Goal: Task Accomplishment & Management: Manage account settings

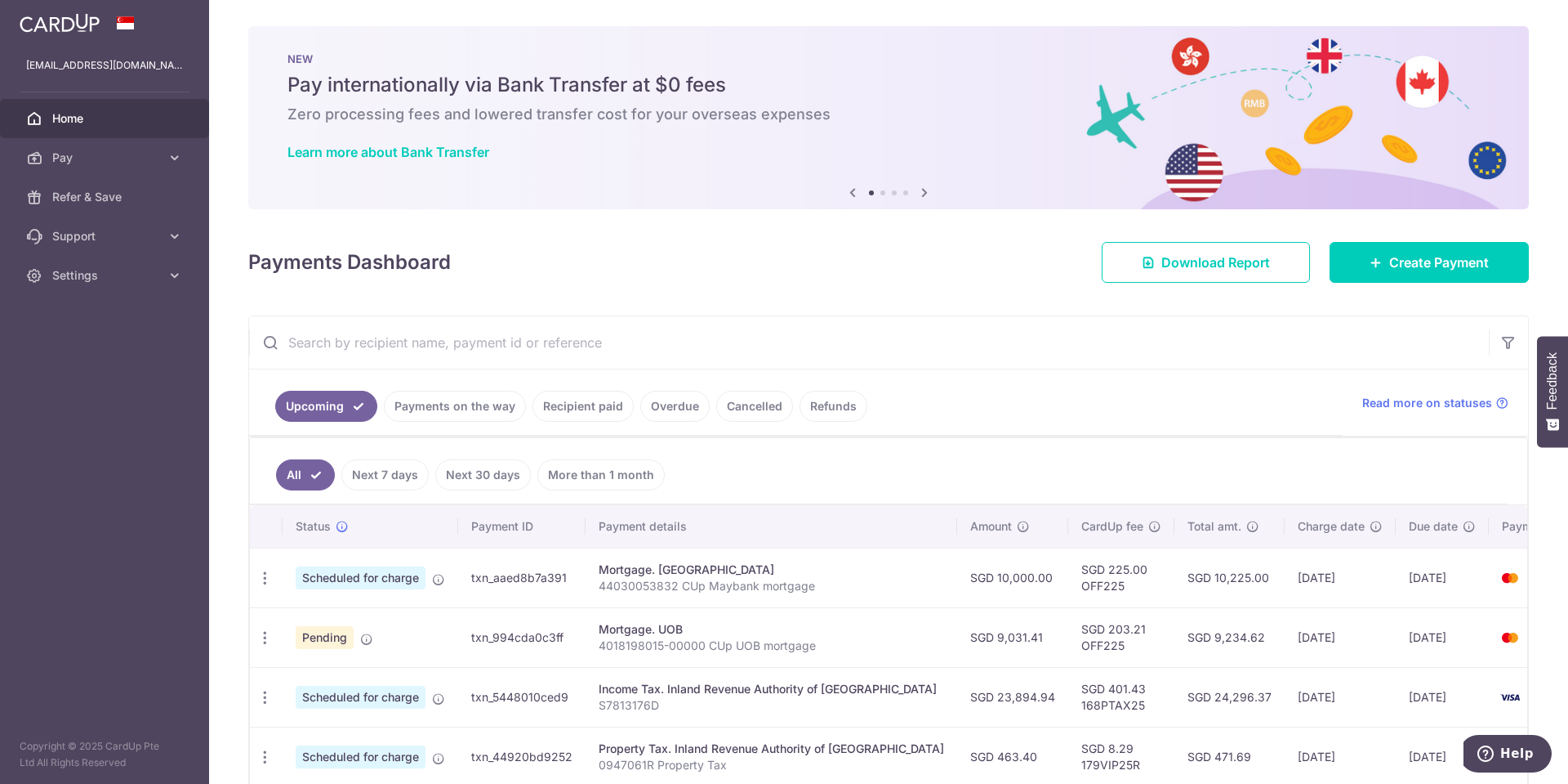
scroll to position [327, 0]
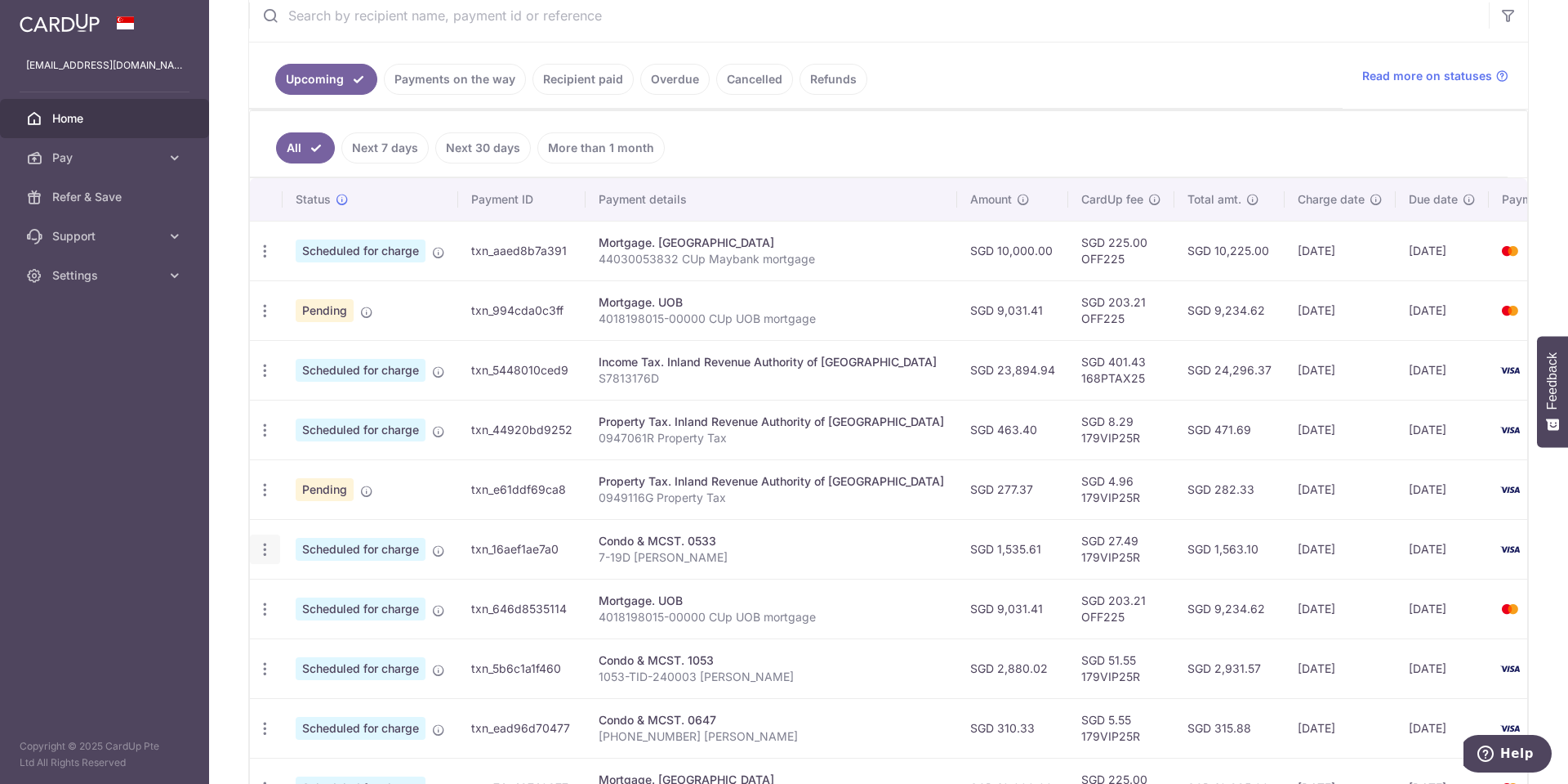
click at [268, 547] on icon "button" at bounding box center [265, 549] width 18 height 18
click at [319, 597] on span "Update payment" at bounding box center [352, 593] width 111 height 19
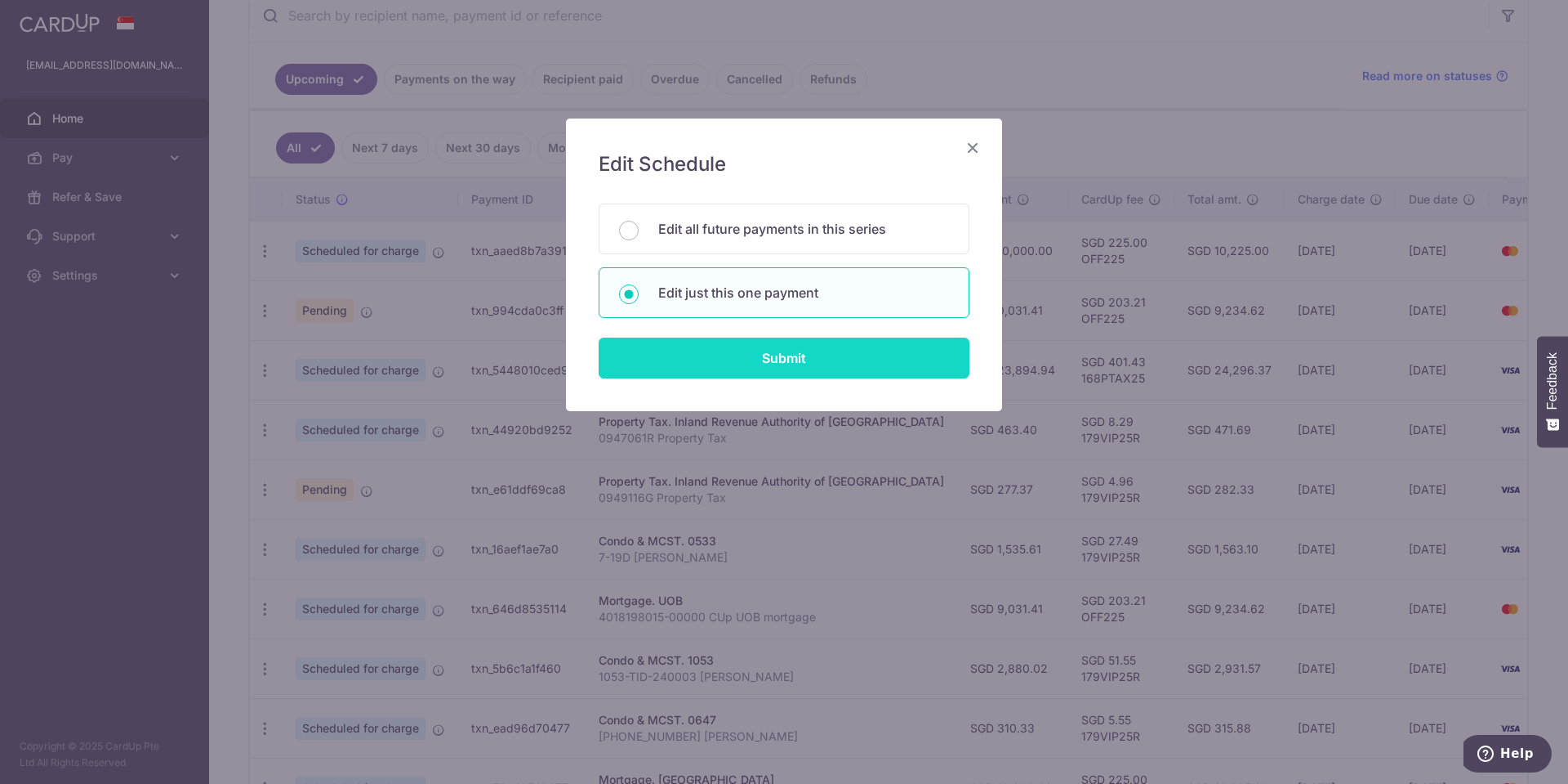
click at [730, 348] on input "Submit" at bounding box center [784, 358] width 371 height 41
radio input "true"
type input "1,535.61"
type input "[DATE]"
type input "7-19D [PERSON_NAME]"
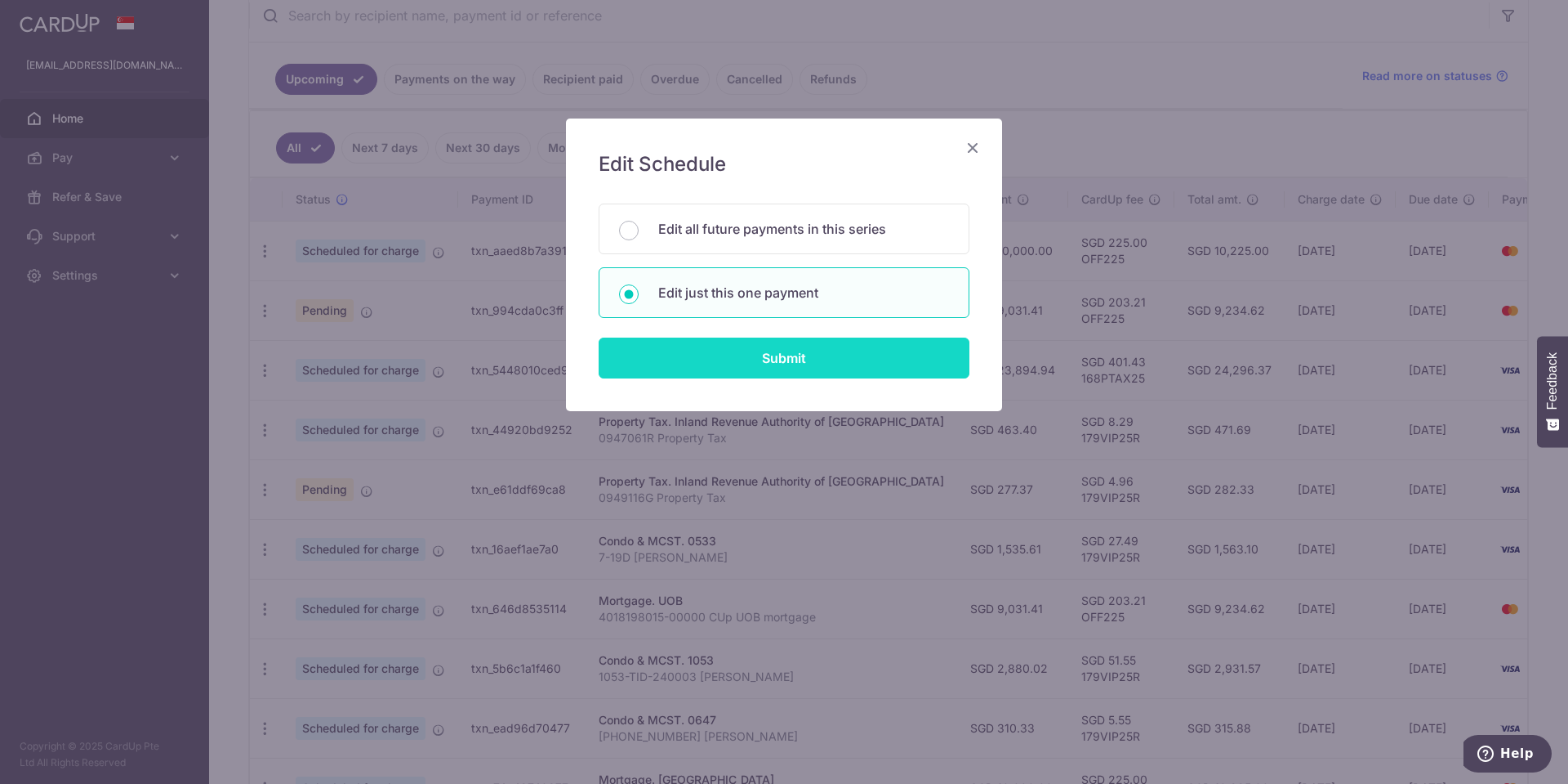
type input "179VIP25R"
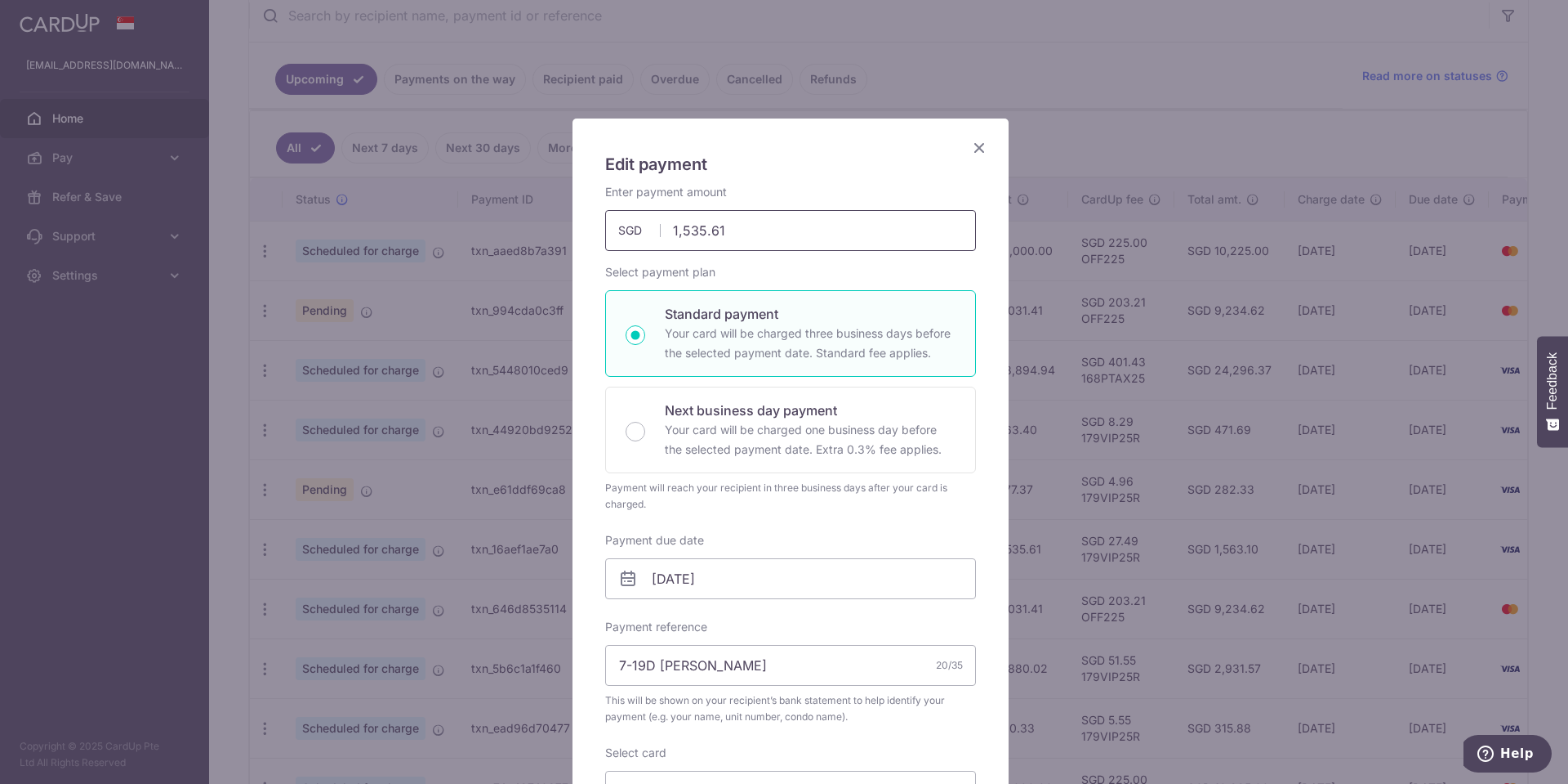
drag, startPoint x: 742, startPoint y: 235, endPoint x: 511, endPoint y: 232, distance: 231.0
click at [511, 232] on div "Edit payment By clicking apply, you will make changes to all payments to 0533 s…" at bounding box center [784, 392] width 1568 height 784
paste input "831.20"
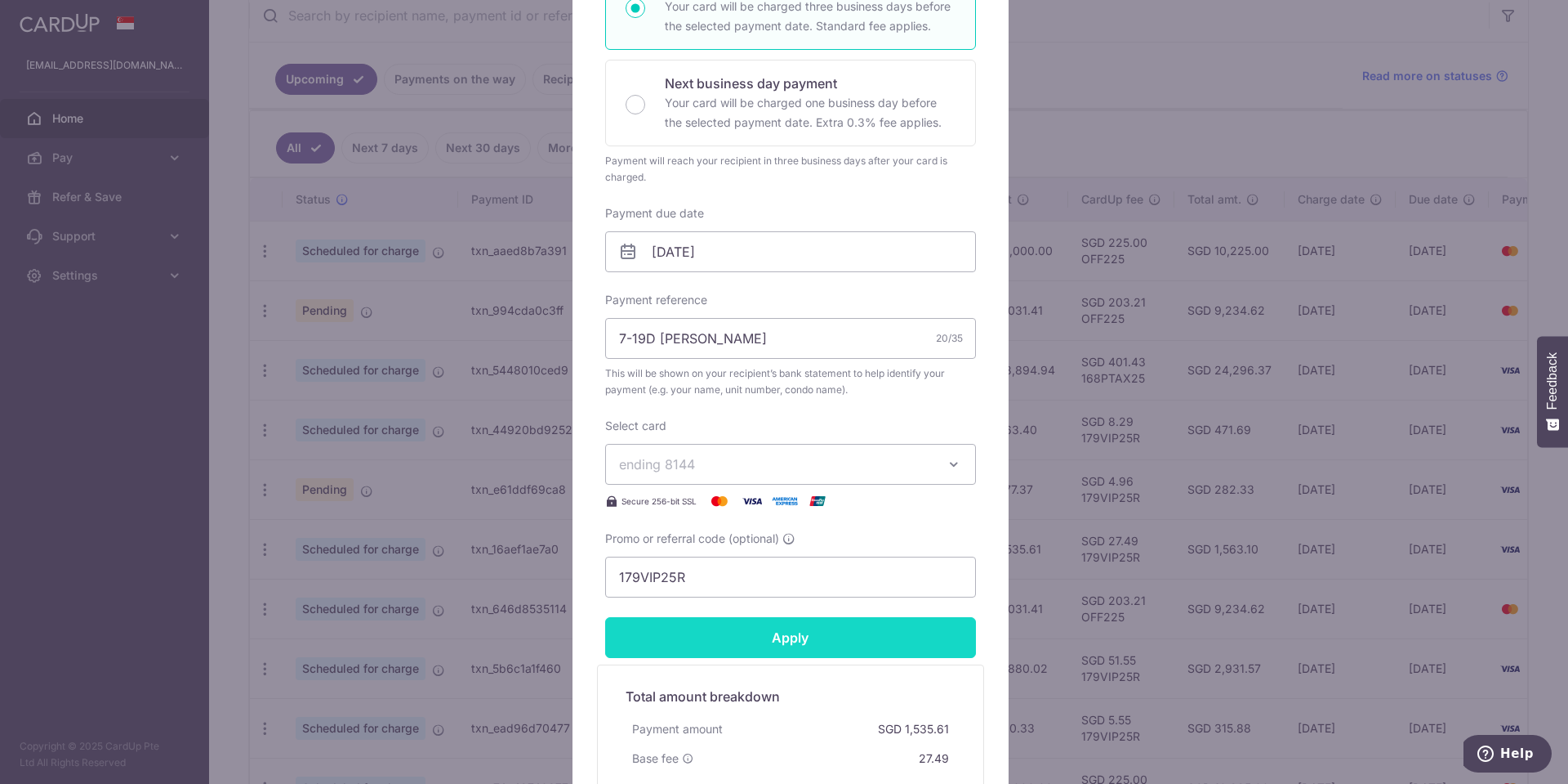
type input "1,831.20"
click at [776, 644] on input "Apply" at bounding box center [790, 637] width 371 height 41
type input "Successfully Applied"
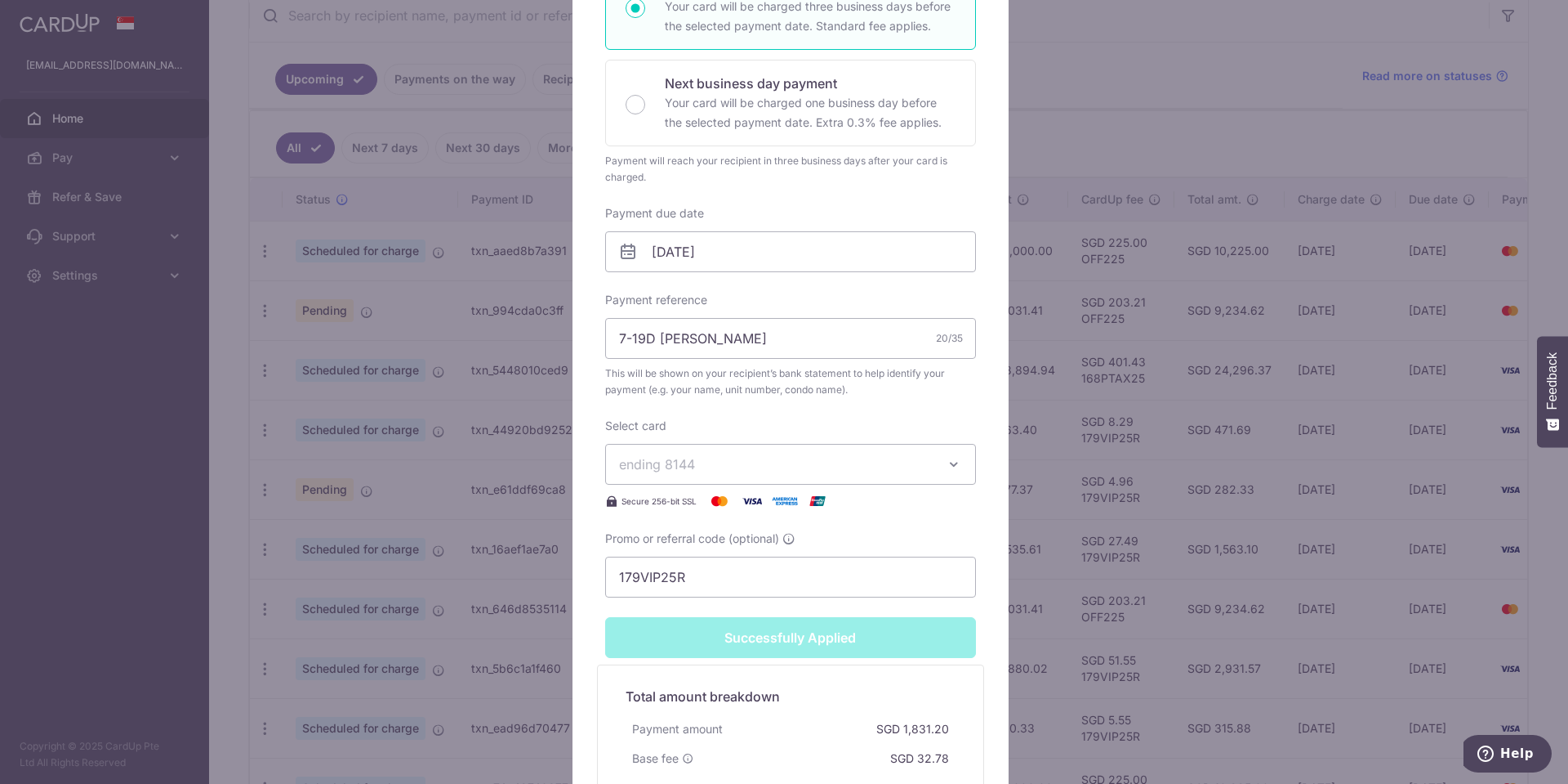
scroll to position [0, 0]
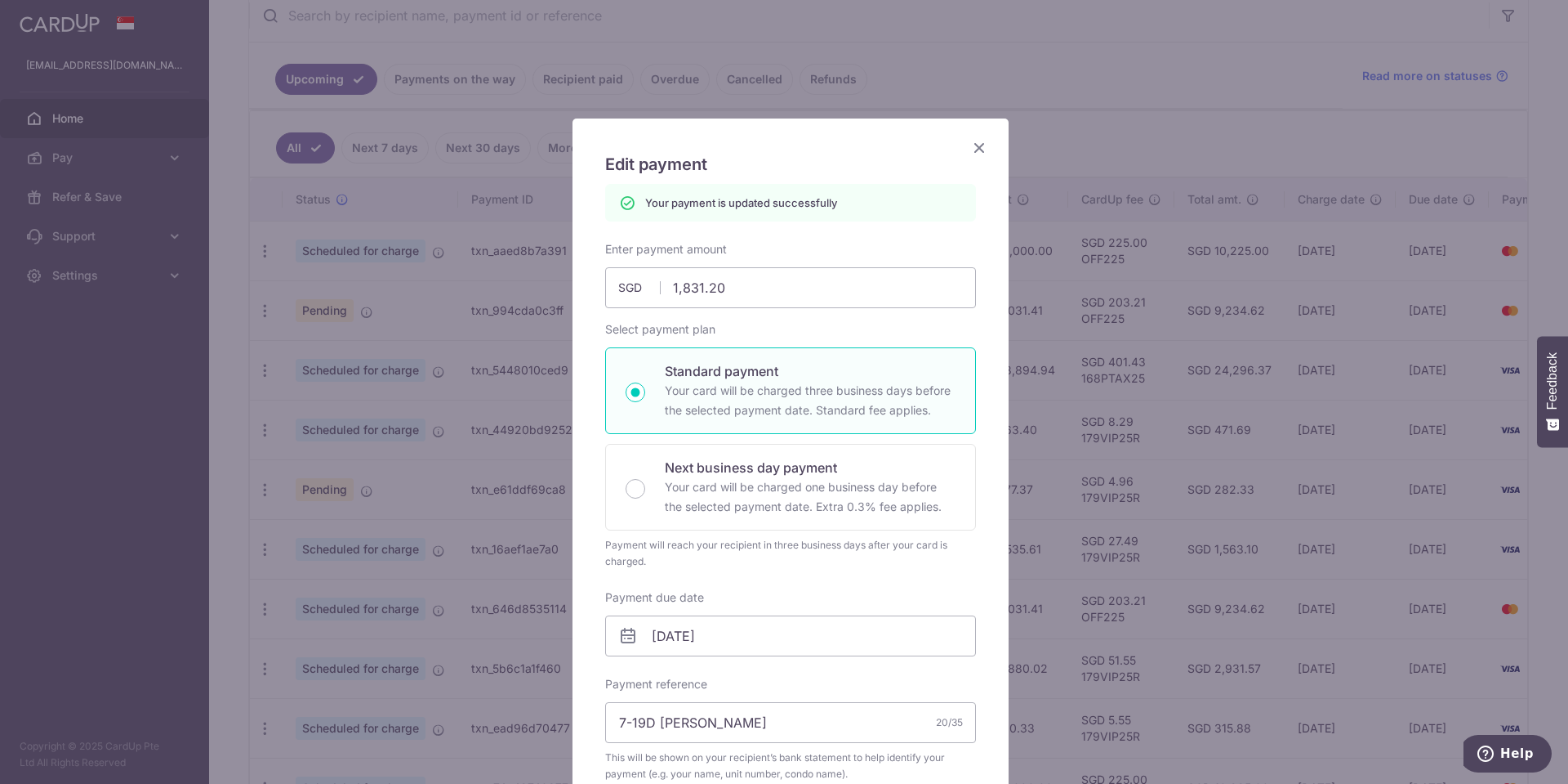
click at [975, 149] on icon "Close" at bounding box center [979, 147] width 19 height 20
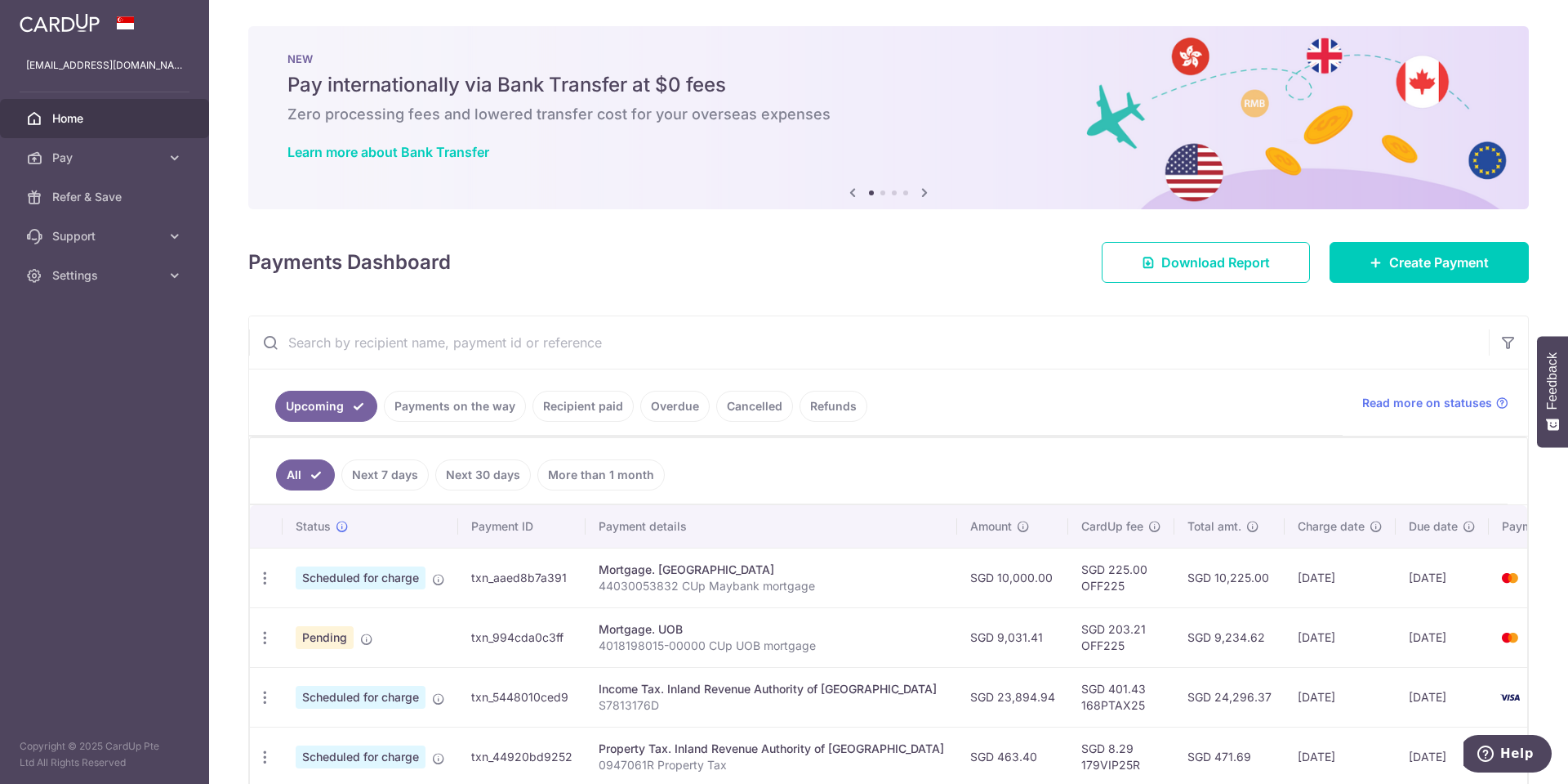
scroll to position [408, 0]
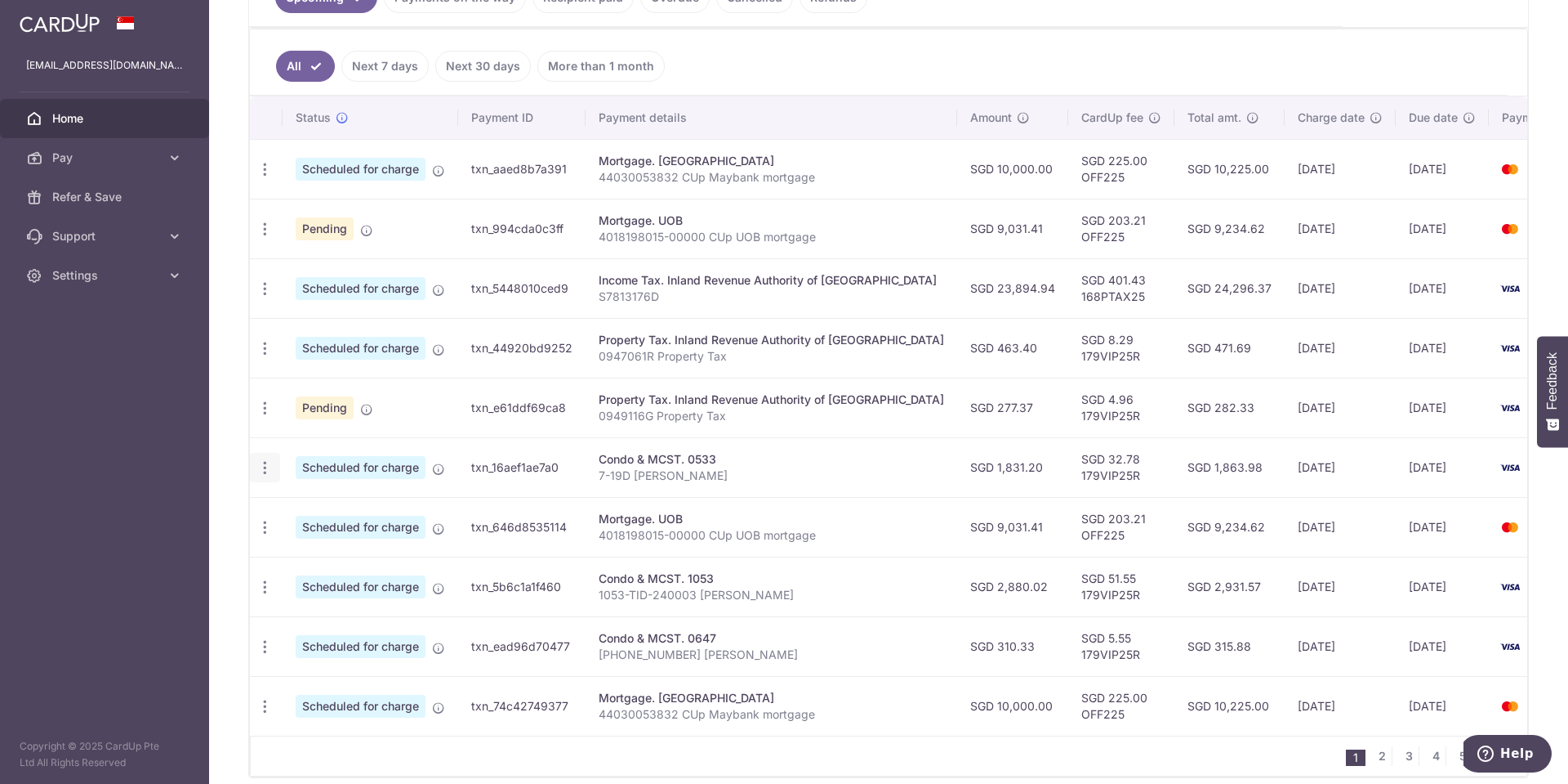
click at [262, 472] on icon "button" at bounding box center [265, 467] width 18 height 18
click at [324, 511] on span "Update payment" at bounding box center [352, 512] width 111 height 19
radio input "true"
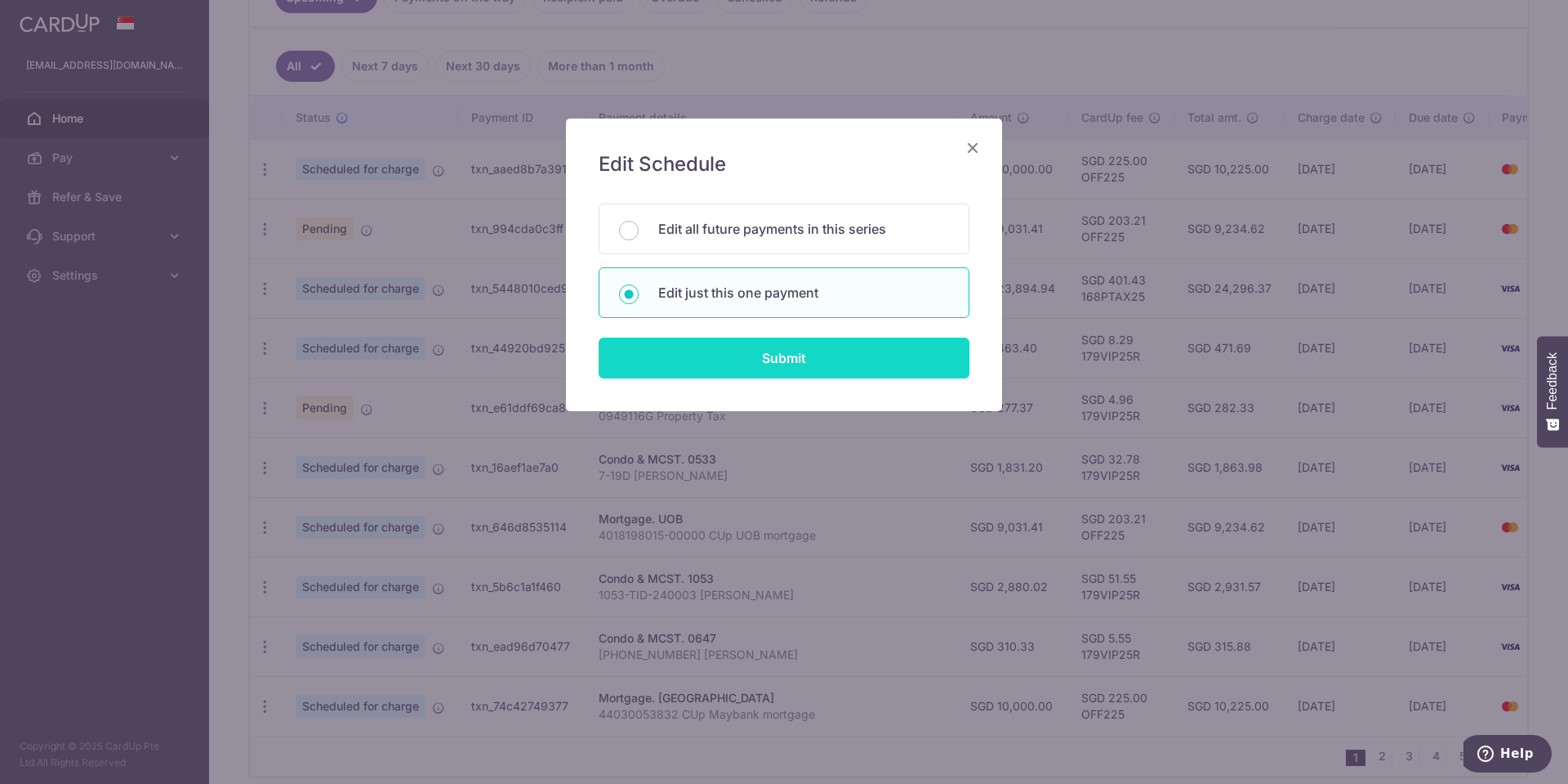
click at [784, 360] on input "Submit" at bounding box center [784, 358] width 371 height 41
radio input "true"
type input "1,831.20"
type input "[DATE]"
type input "7-19D [PERSON_NAME]"
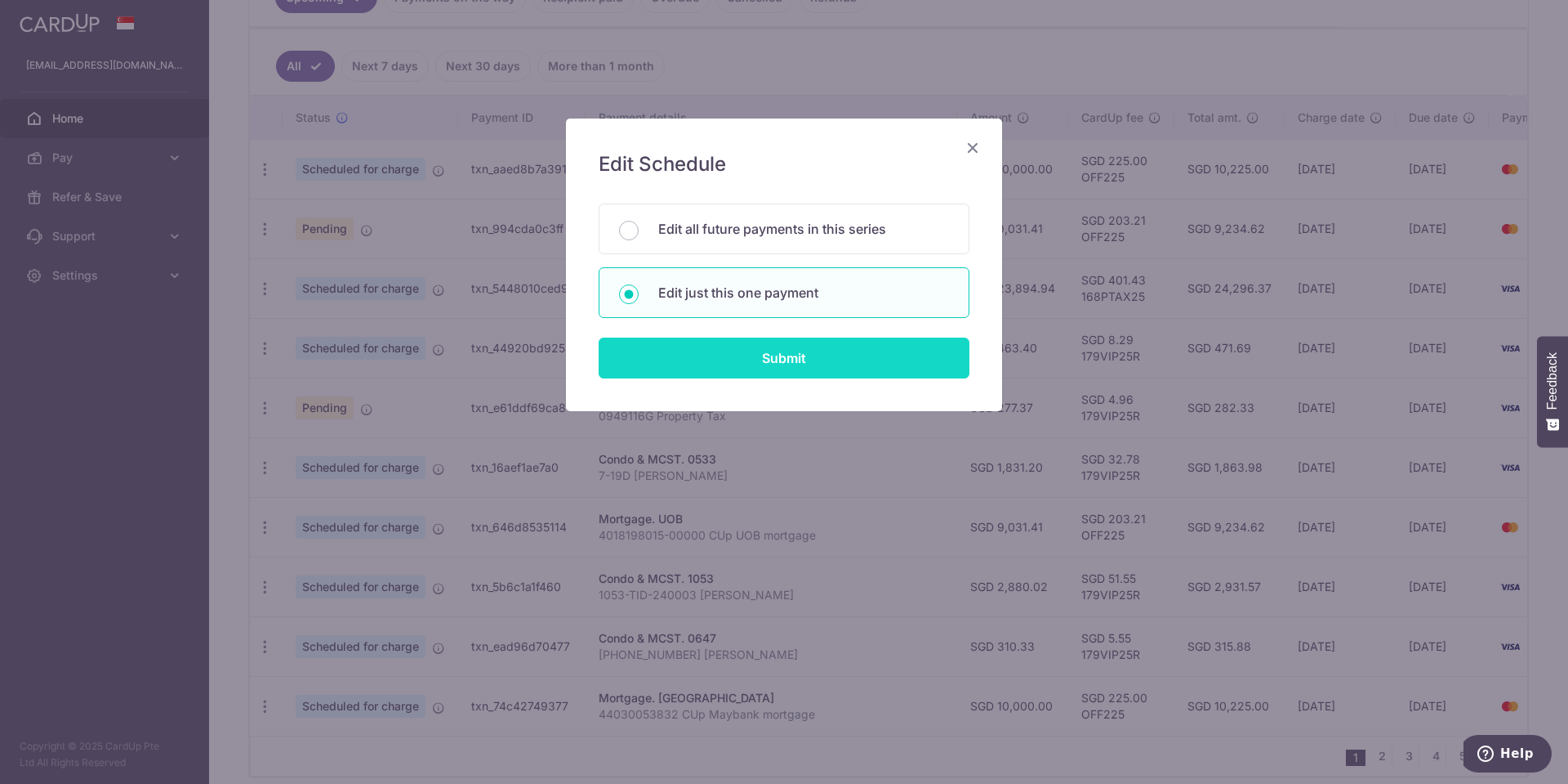
type input "179VIP25R"
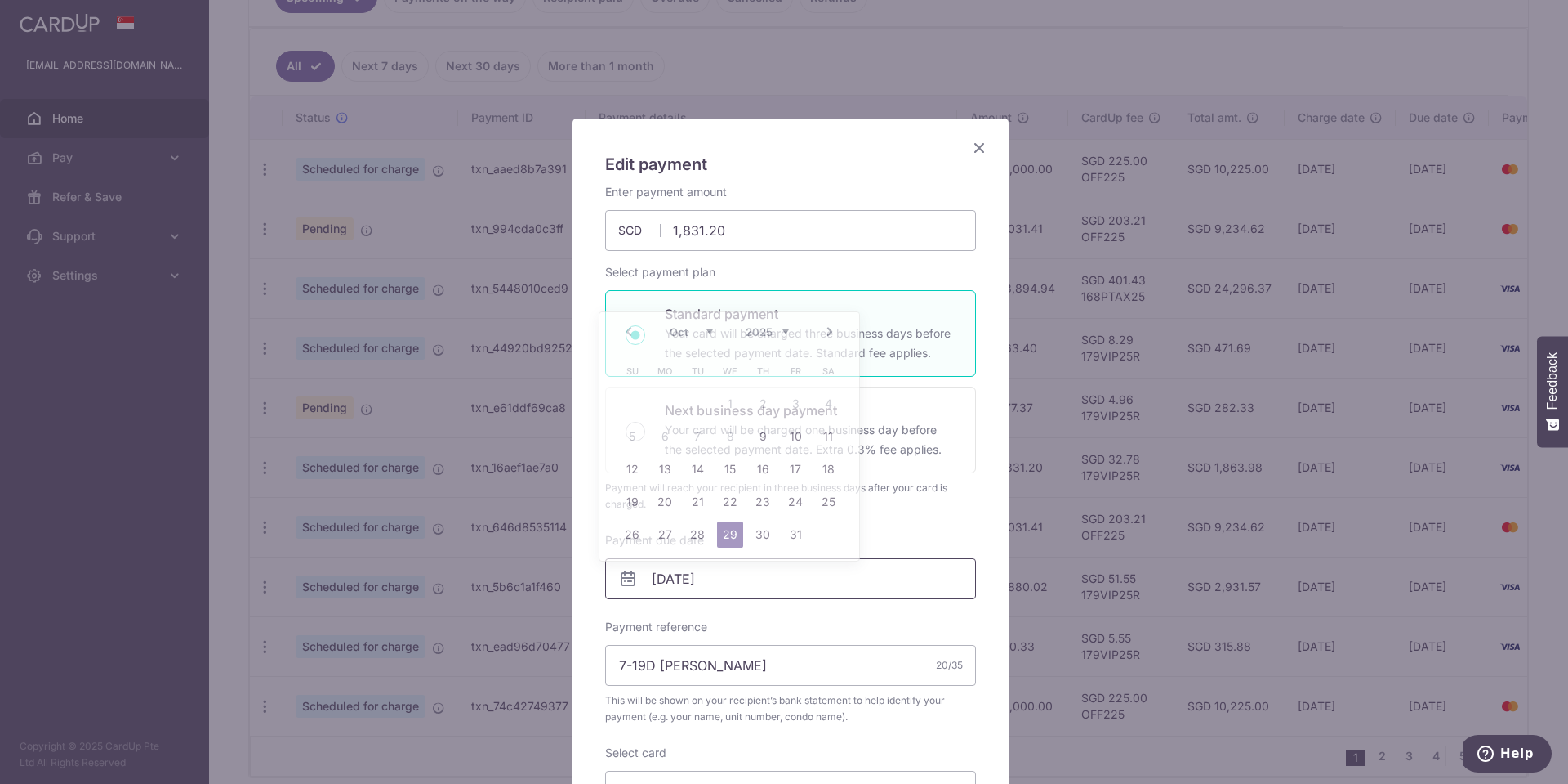
click at [774, 577] on input "[DATE]" at bounding box center [790, 579] width 371 height 41
click at [762, 534] on link "30" at bounding box center [762, 534] width 26 height 26
type input "[DATE]"
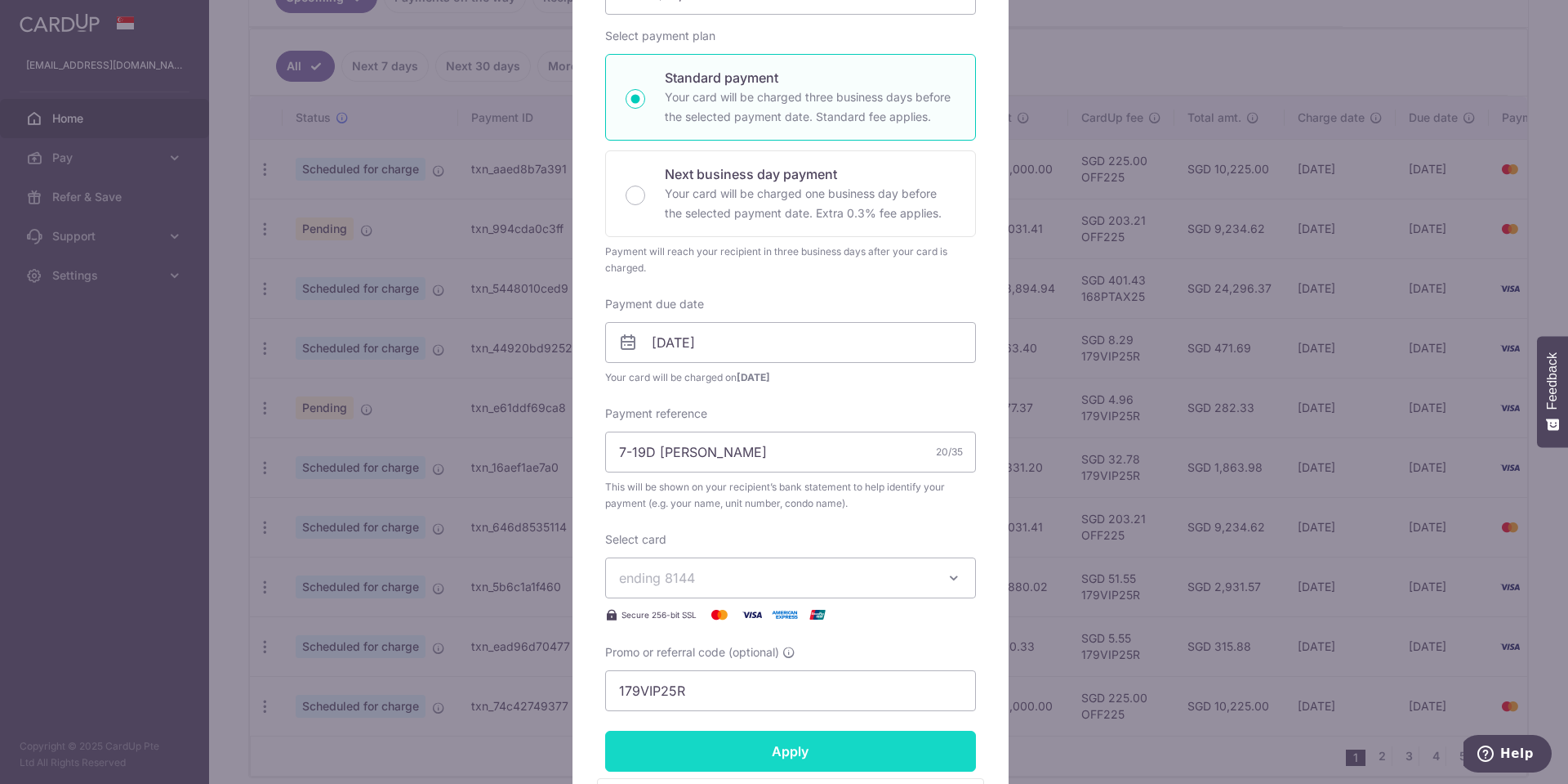
scroll to position [327, 0]
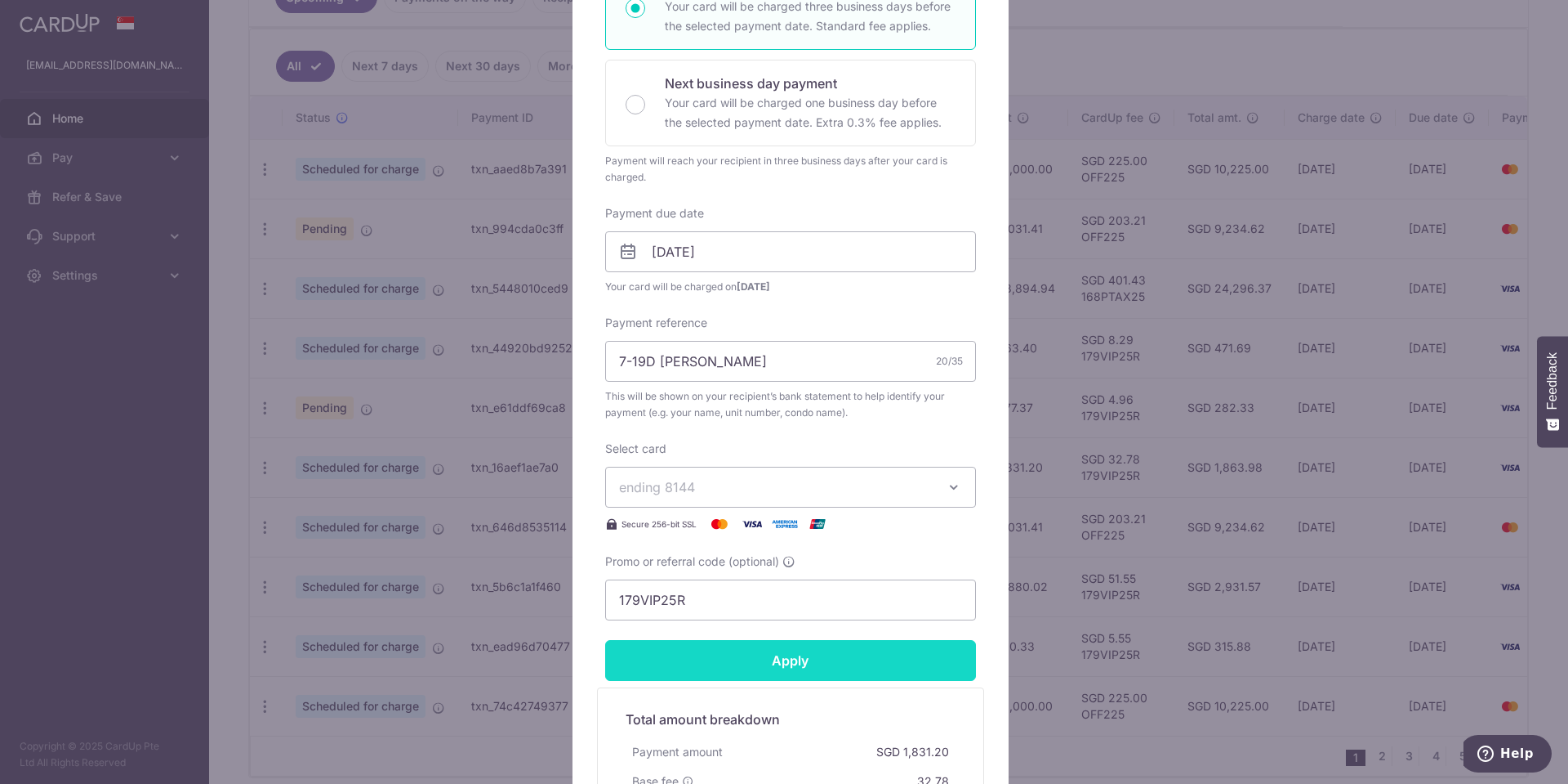
click at [822, 665] on input "Apply" at bounding box center [790, 660] width 371 height 41
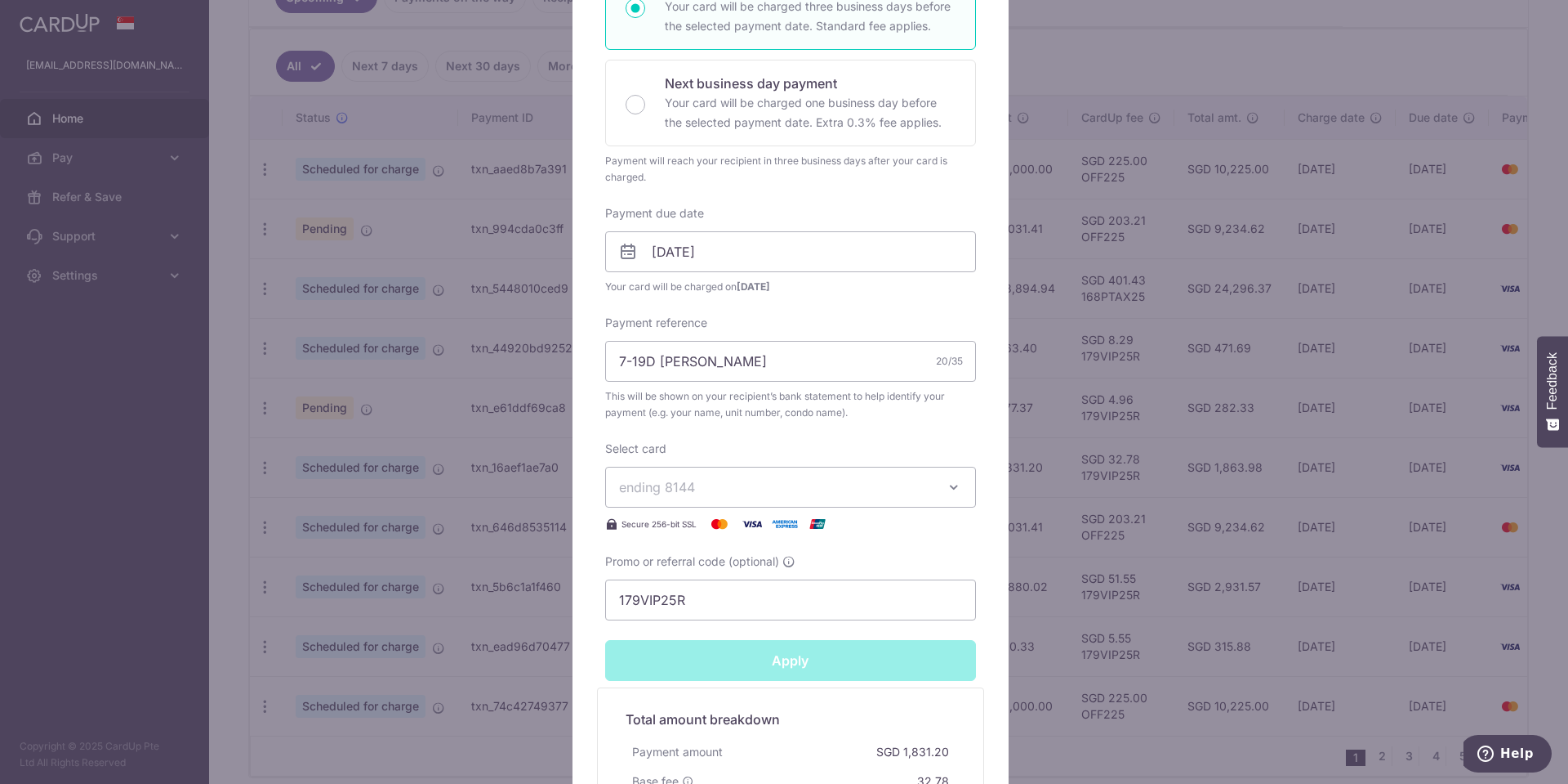
type input "Successfully Applied"
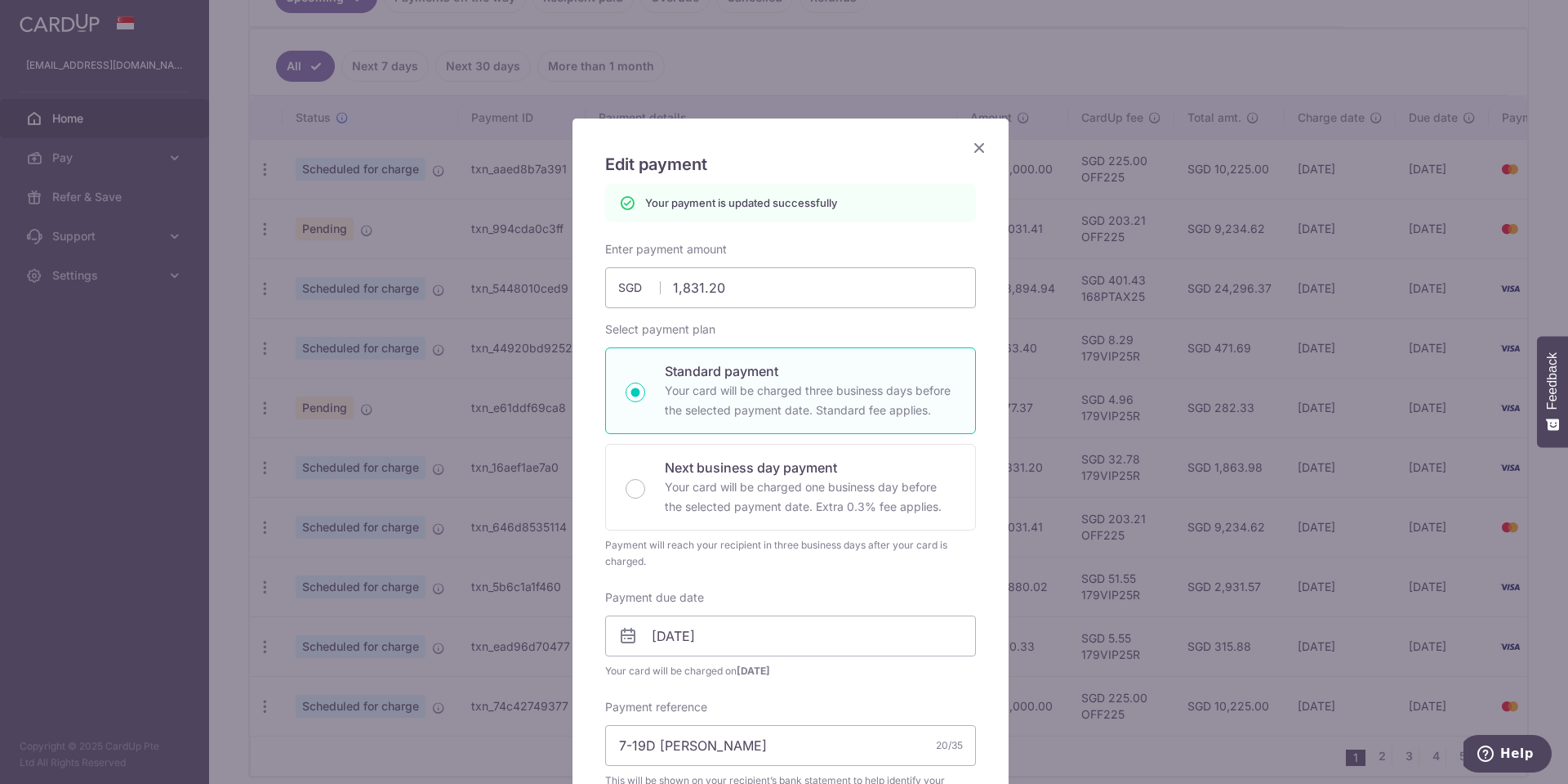
click at [974, 144] on icon "Close" at bounding box center [979, 147] width 19 height 20
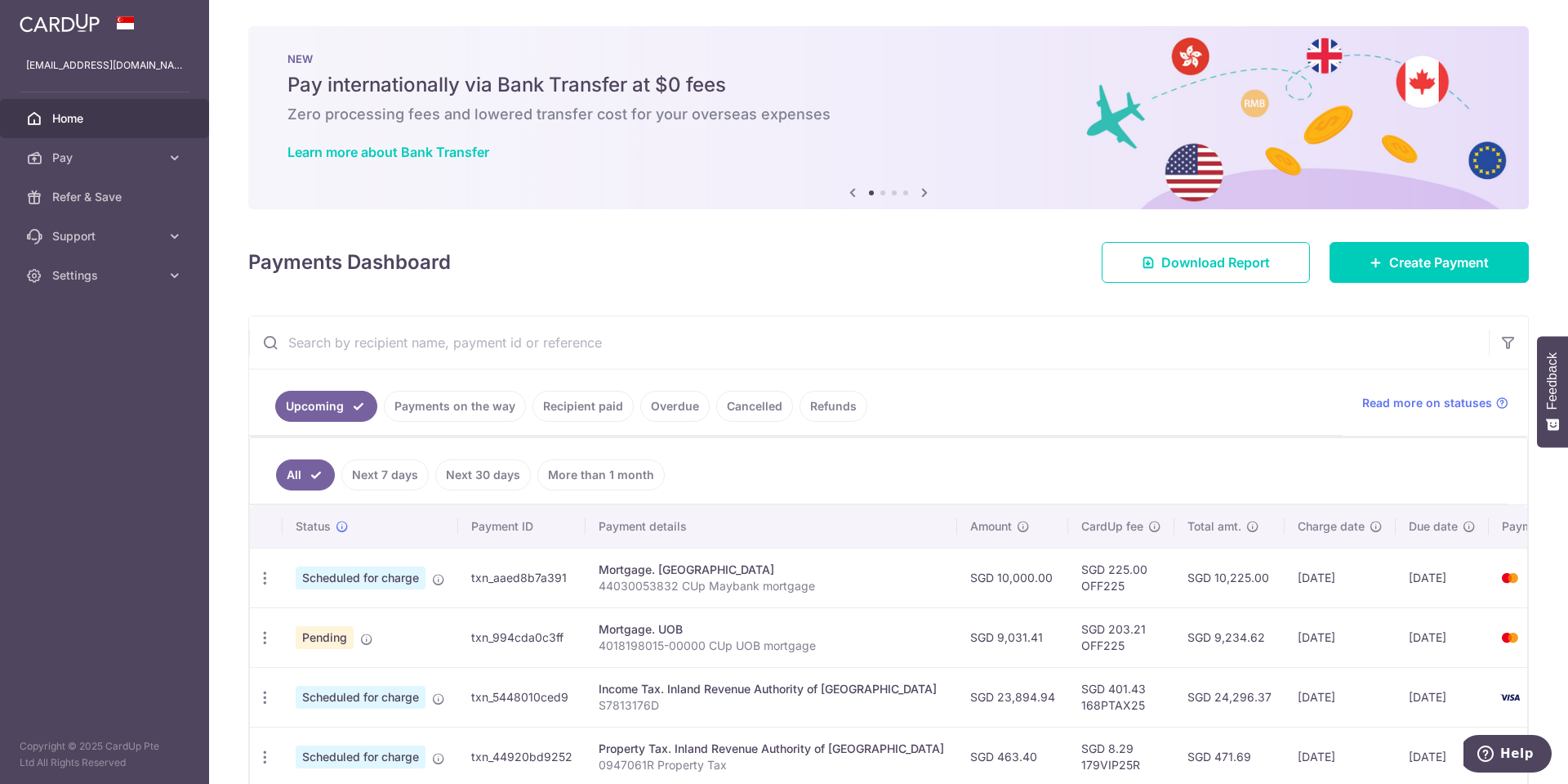
scroll to position [488, 0]
